Goal: Transaction & Acquisition: Purchase product/service

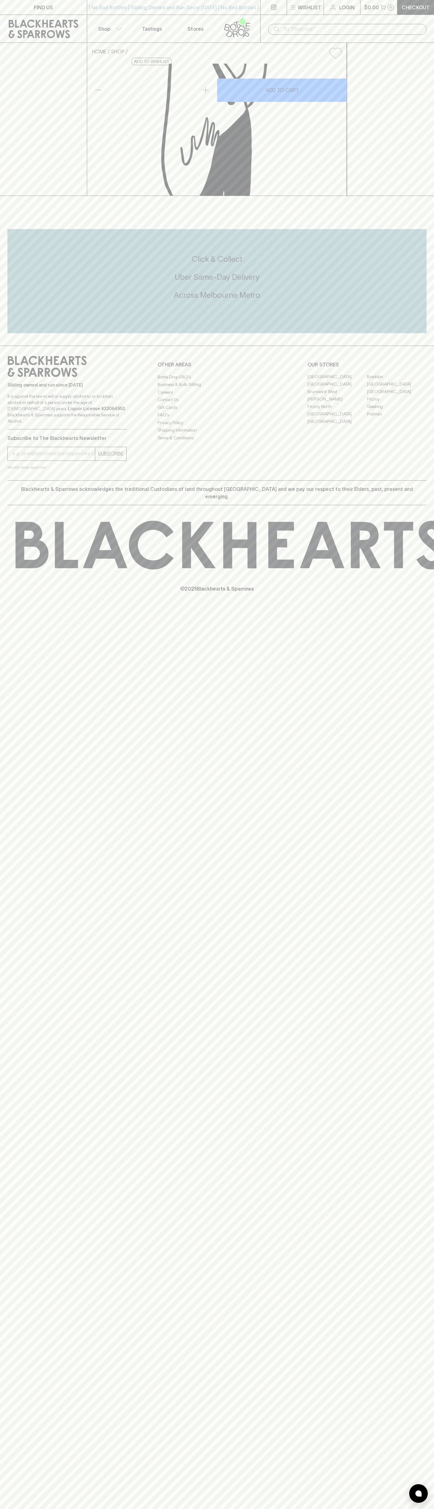
click at [92, 15] on button "Shop" at bounding box center [108, 29] width 43 height 28
click at [215, 1509] on html "FIND US | No Bad Bottles | Sibling Owned and Run Since [DATE] | No Bad Bottles …" at bounding box center [217, 754] width 434 height 1509
click at [5, 821] on div at bounding box center [217, 754] width 434 height 1509
